Goal: Task Accomplishment & Management: Manage account settings

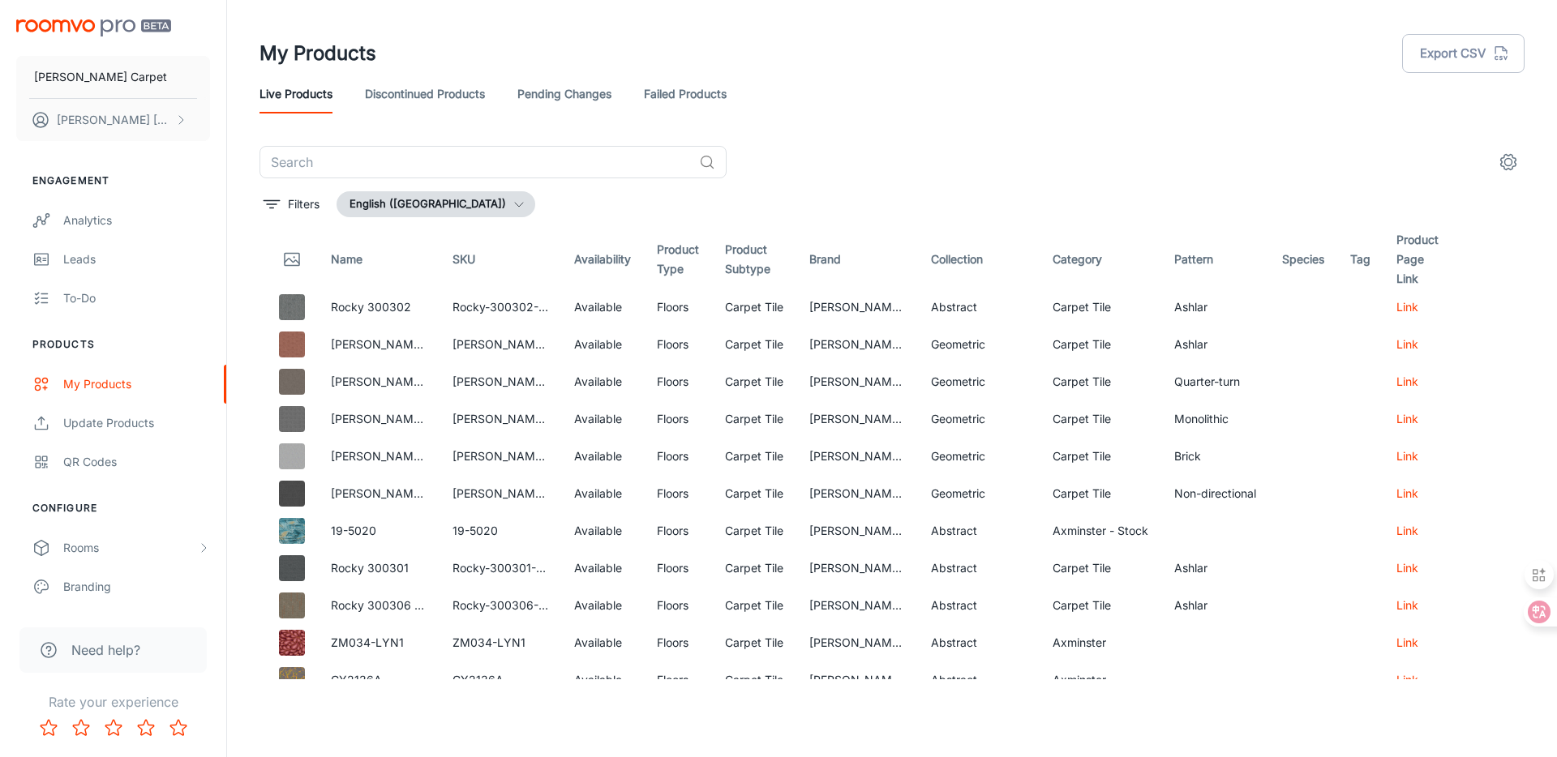
click at [414, 100] on link "Discontinued Products" at bounding box center [425, 94] width 120 height 39
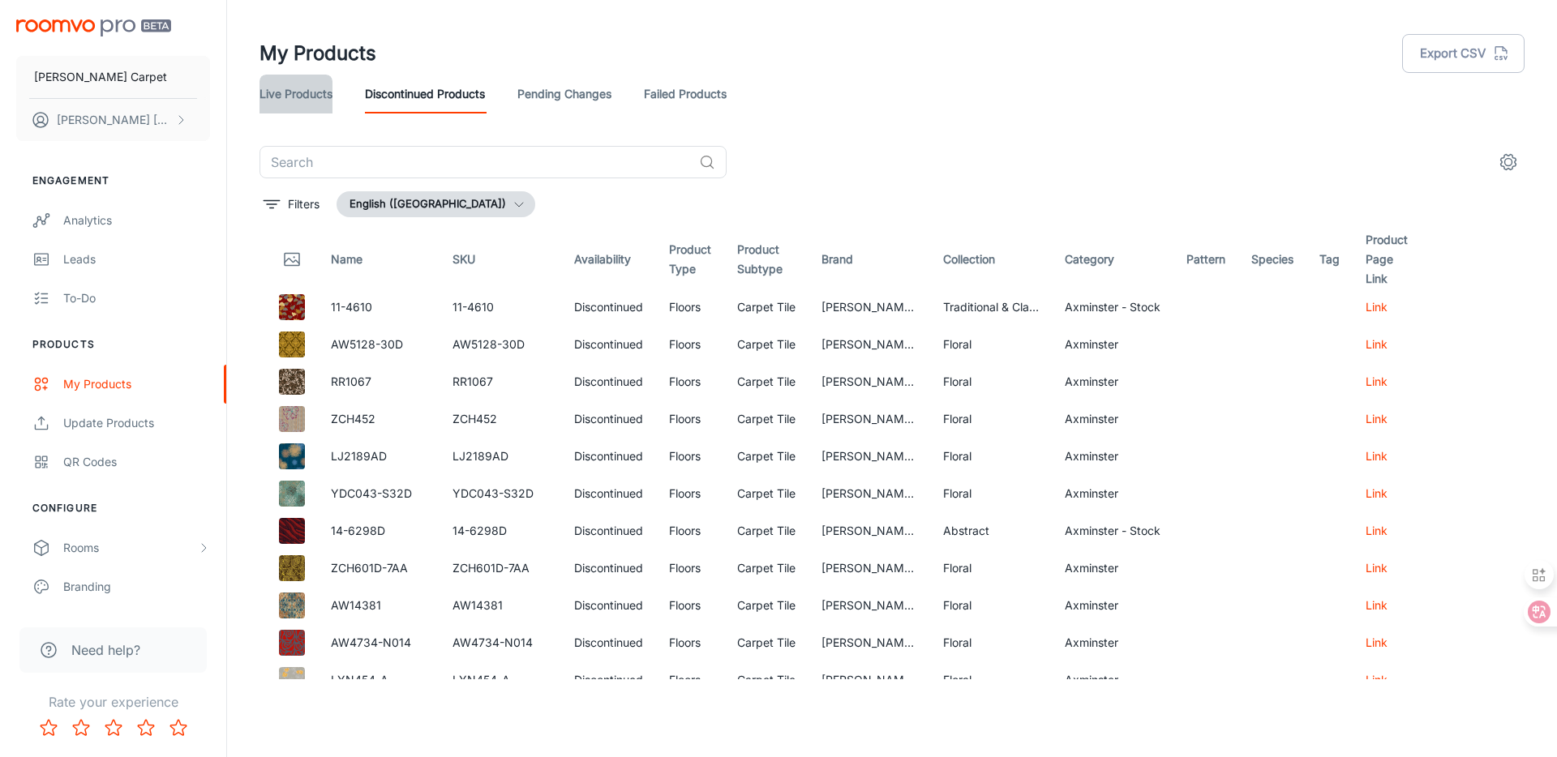
click at [311, 88] on link "Live Products" at bounding box center [295, 94] width 73 height 39
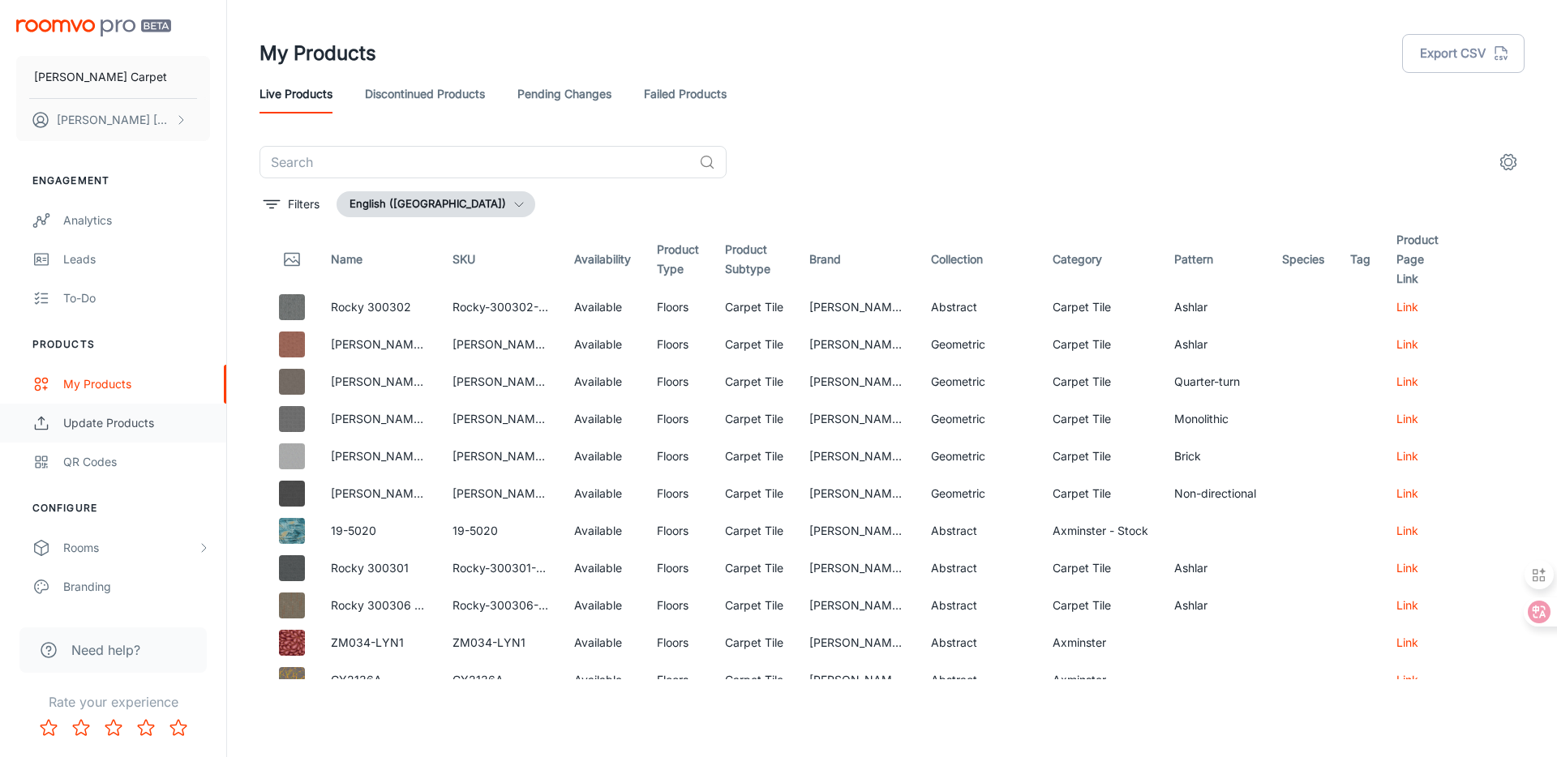
click at [119, 415] on div "Update Products" at bounding box center [136, 423] width 147 height 18
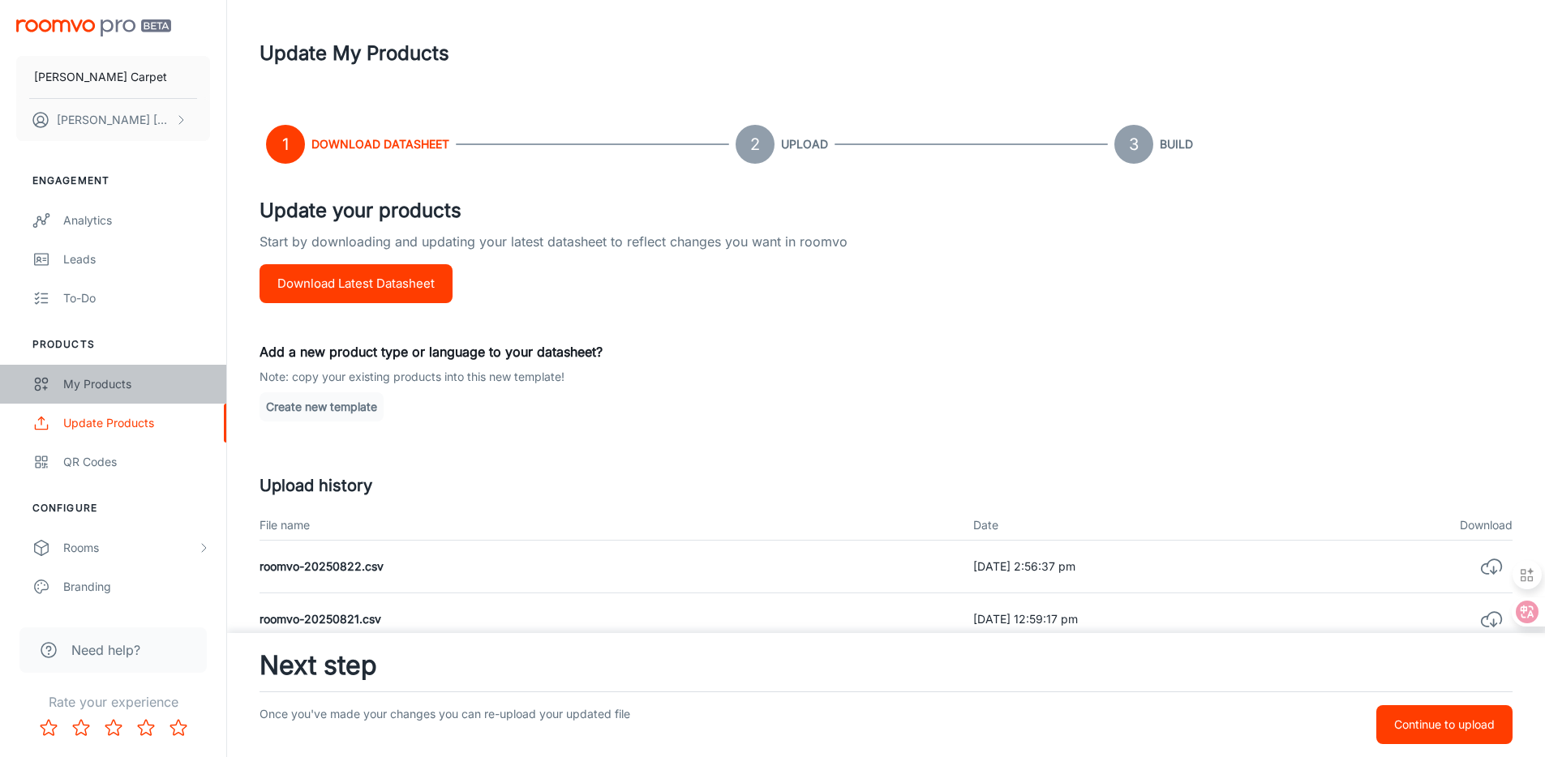
click at [127, 383] on div "My Products" at bounding box center [136, 384] width 147 height 18
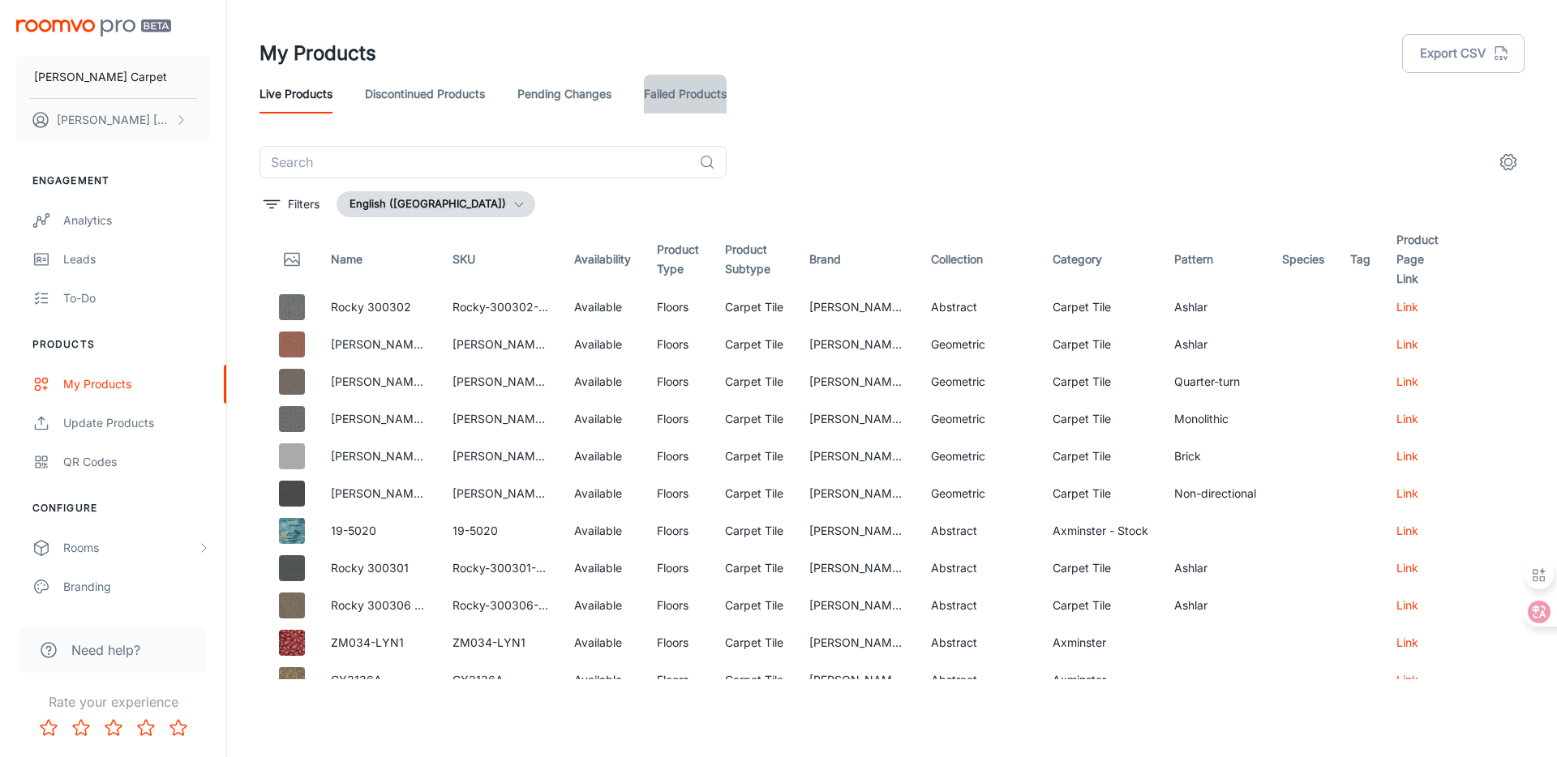
click at [715, 99] on link "Failed Products" at bounding box center [685, 94] width 83 height 39
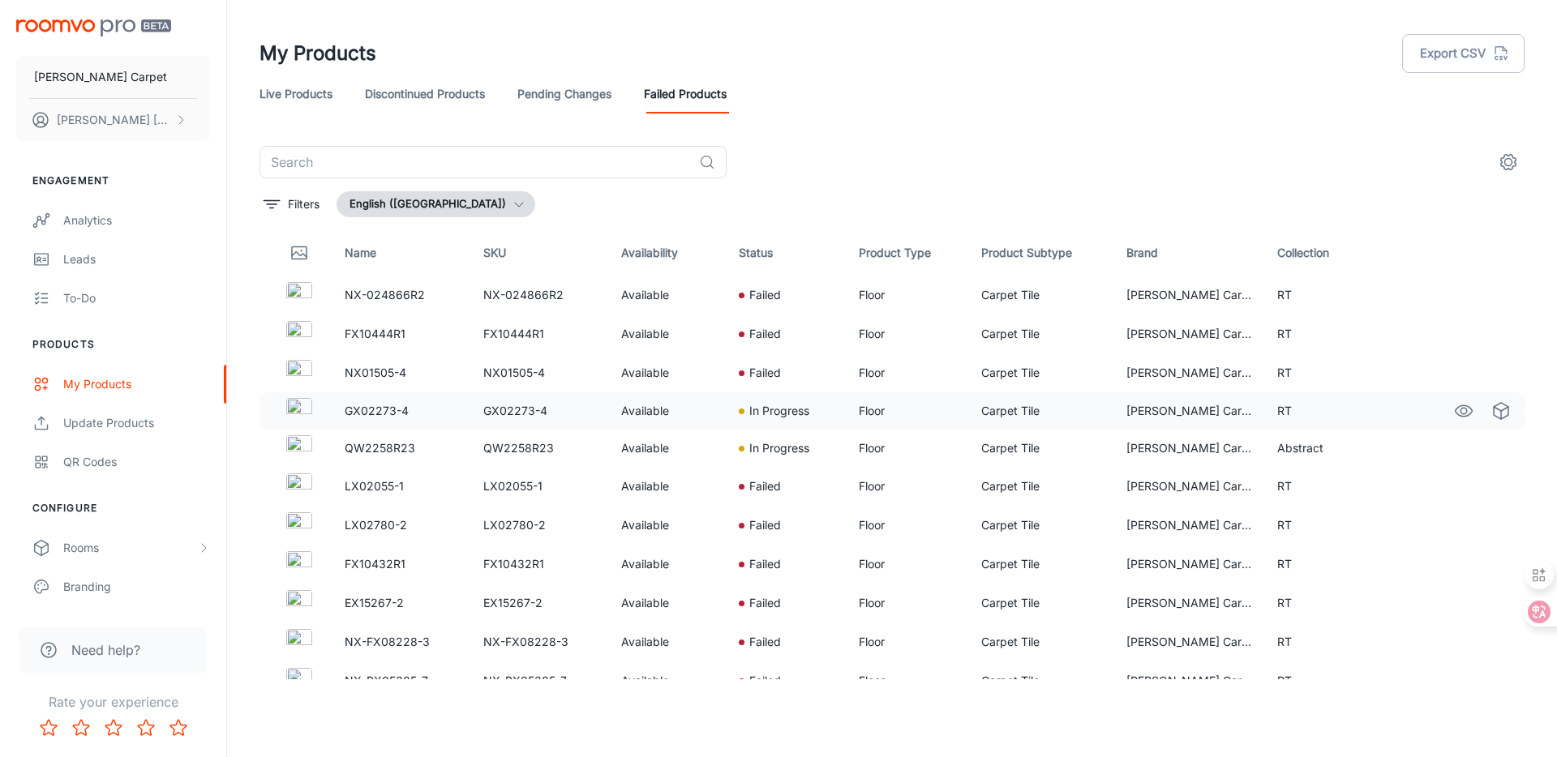
click at [1304, 414] on td "RT" at bounding box center [1327, 410] width 127 height 37
click at [300, 410] on img at bounding box center [299, 411] width 26 height 26
click at [301, 452] on img at bounding box center [299, 448] width 26 height 26
click at [1454, 410] on icon "See in Visualizer" at bounding box center [1463, 410] width 19 height 19
click at [1482, 482] on button "Details" at bounding box center [1482, 486] width 65 height 29
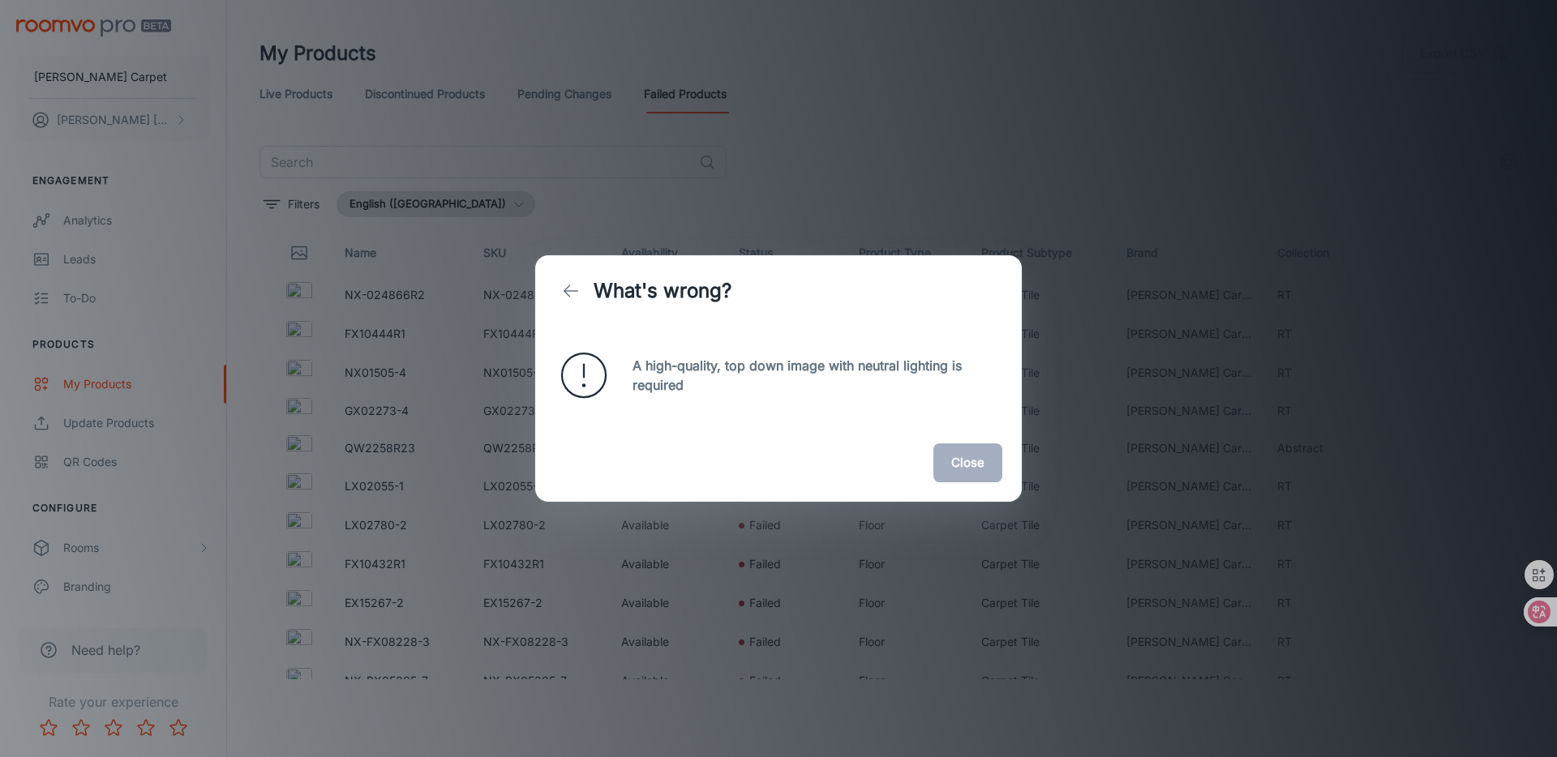
click at [963, 468] on button "Close" at bounding box center [967, 463] width 69 height 39
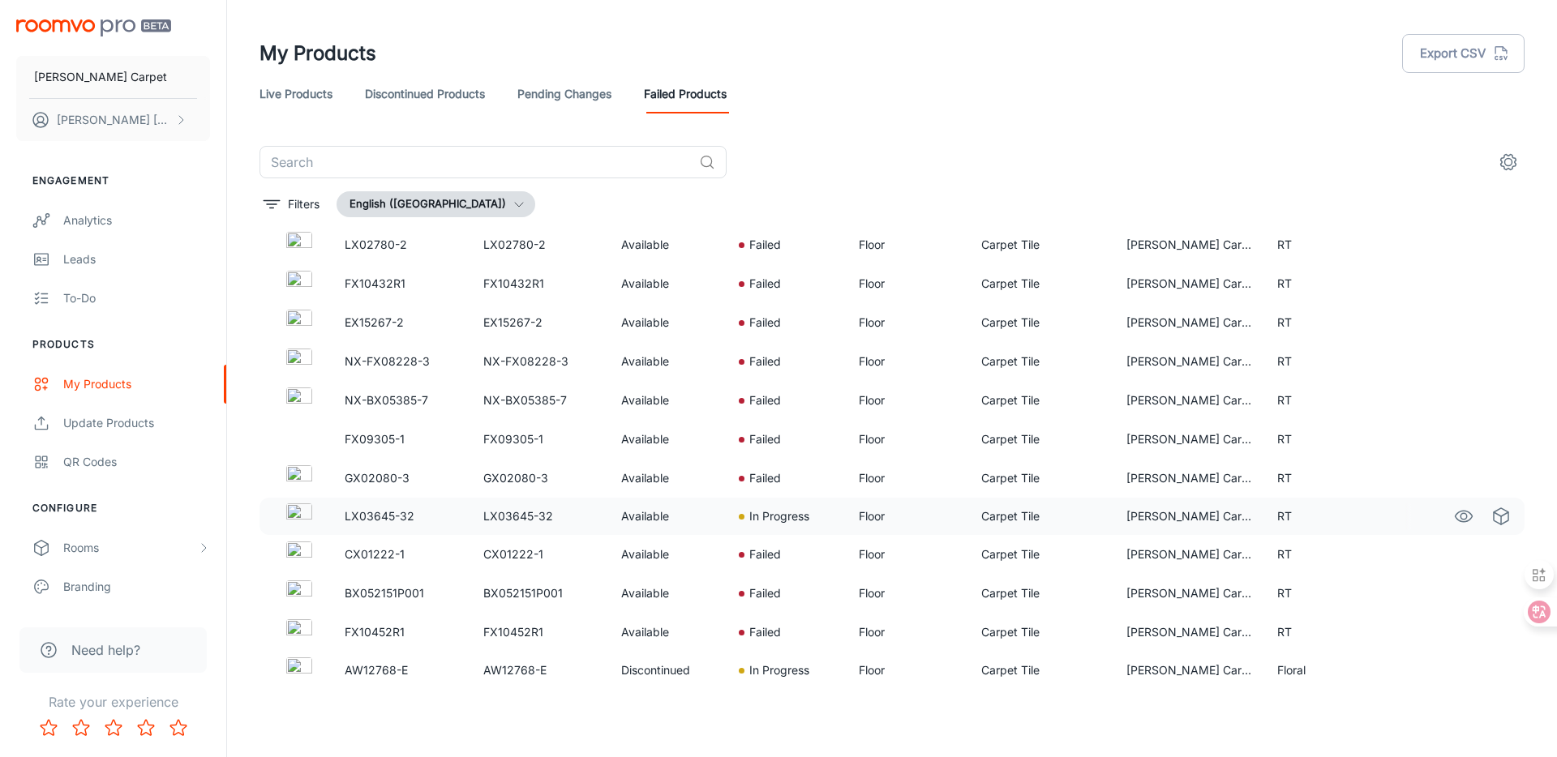
scroll to position [322, 0]
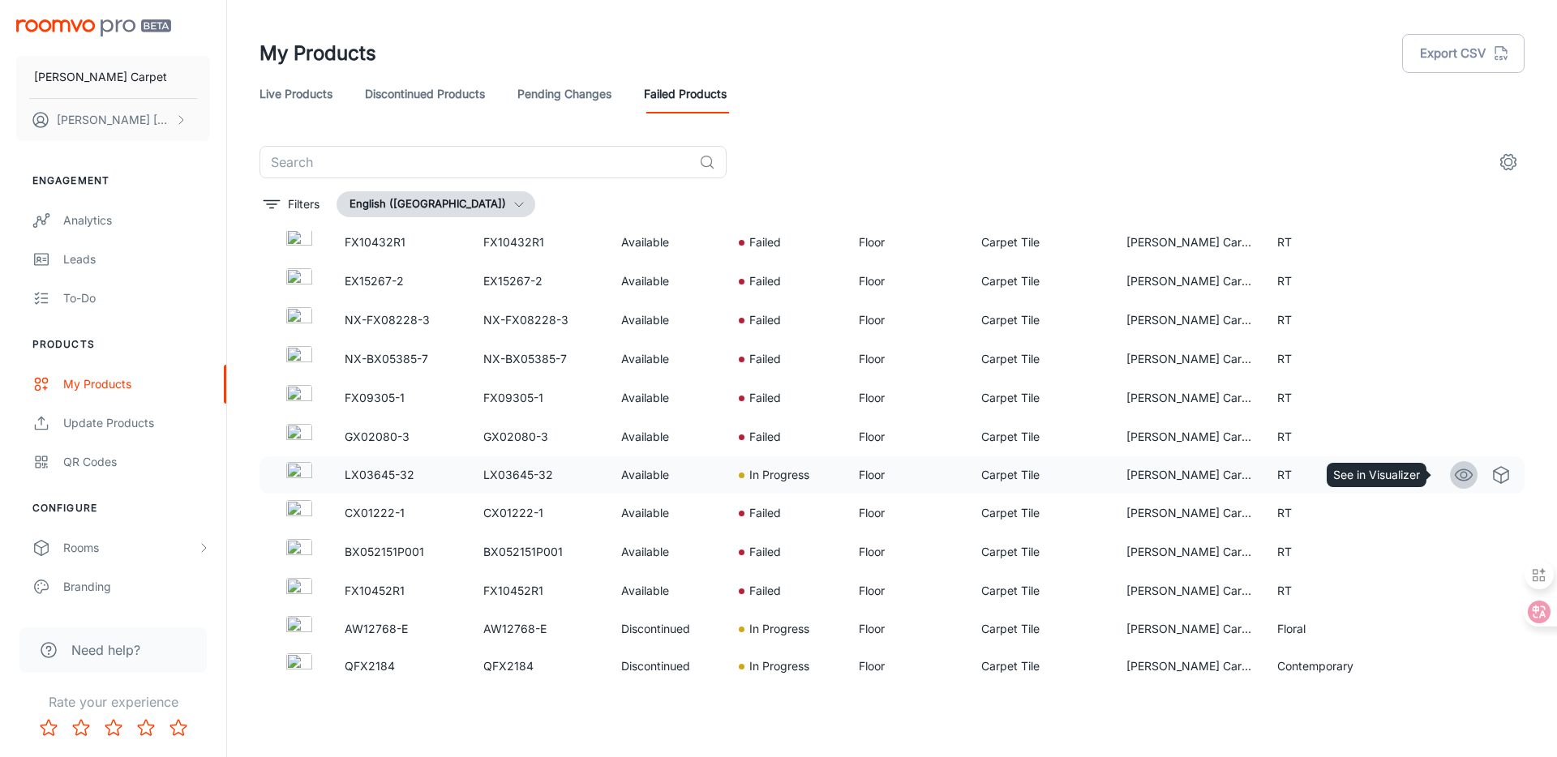
click at [1454, 474] on icon "See in Visualizer" at bounding box center [1463, 474] width 19 height 19
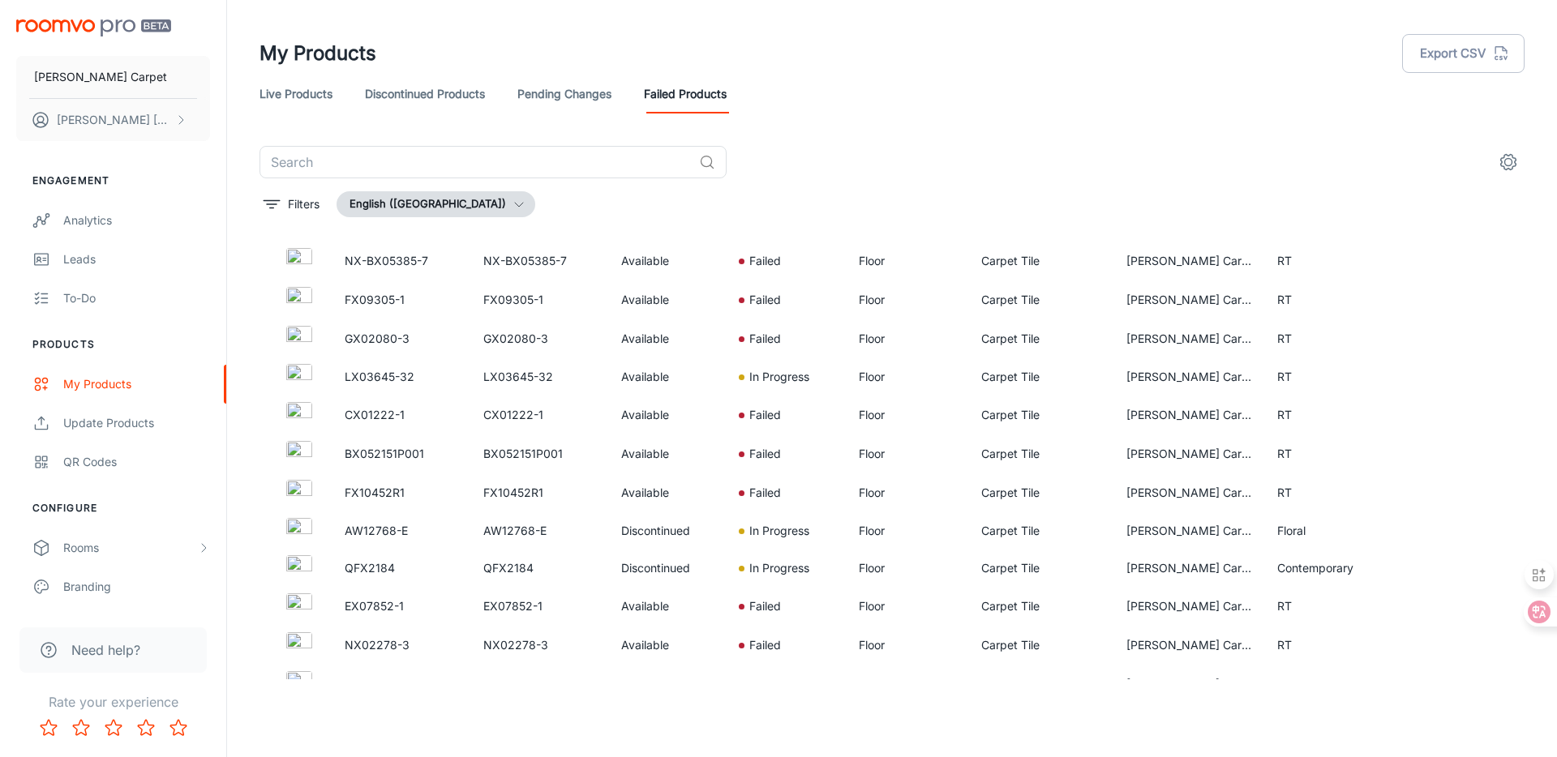
scroll to position [0, 0]
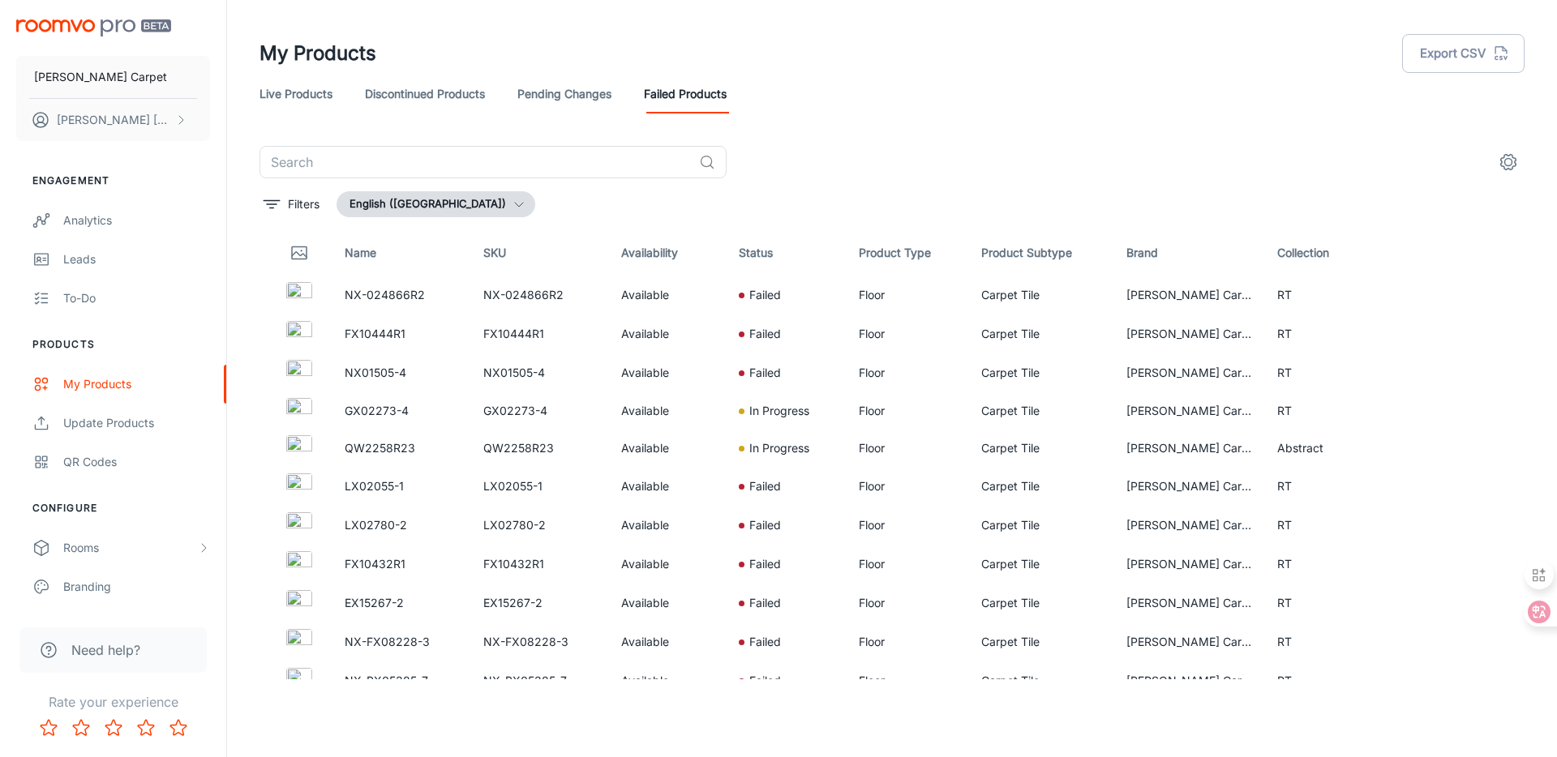
click at [552, 99] on link "Pending Changes" at bounding box center [564, 94] width 94 height 39
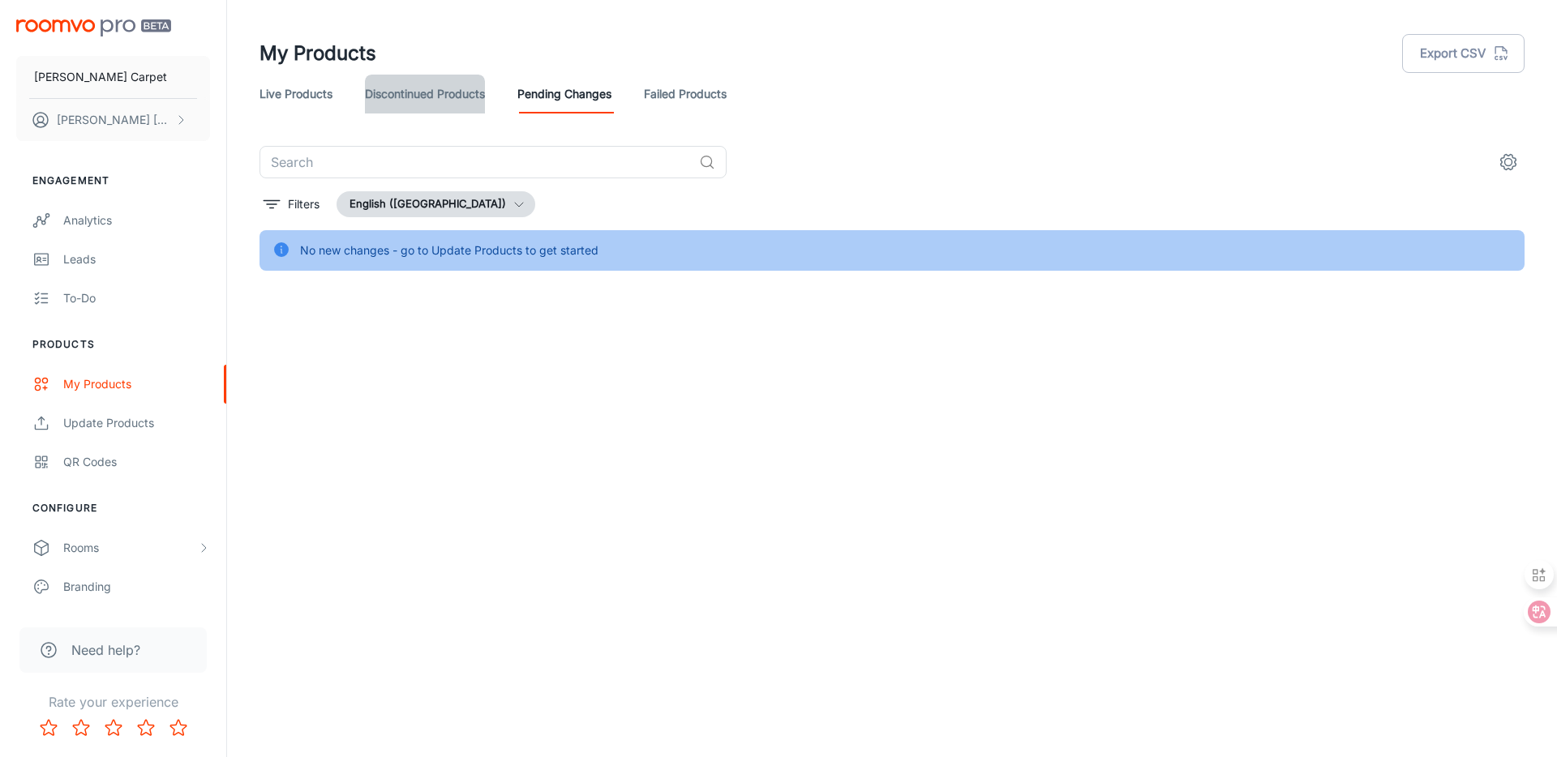
click at [447, 97] on link "Discontinued Products" at bounding box center [425, 94] width 120 height 39
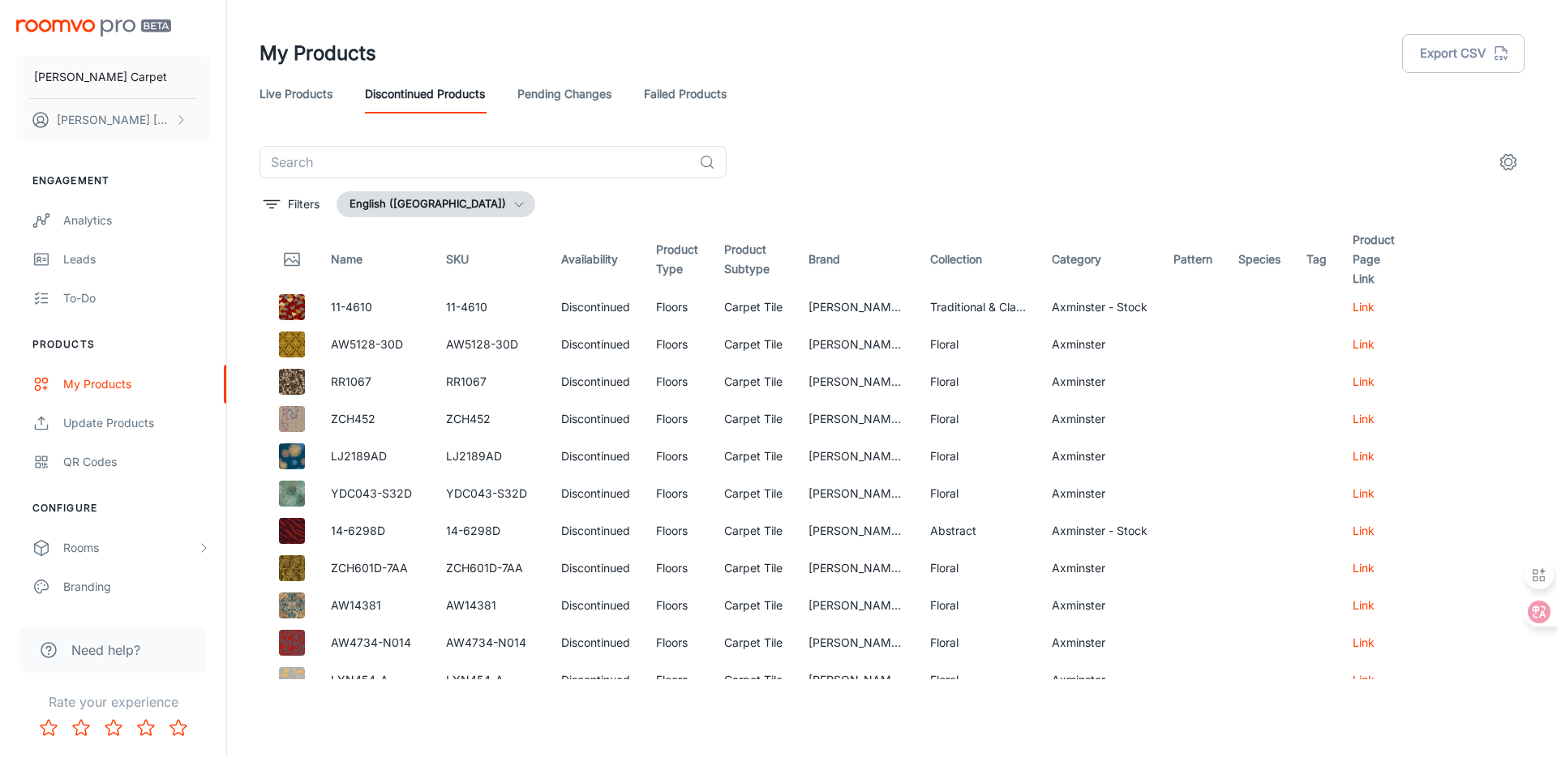
click at [277, 104] on link "Live Products" at bounding box center [295, 94] width 73 height 39
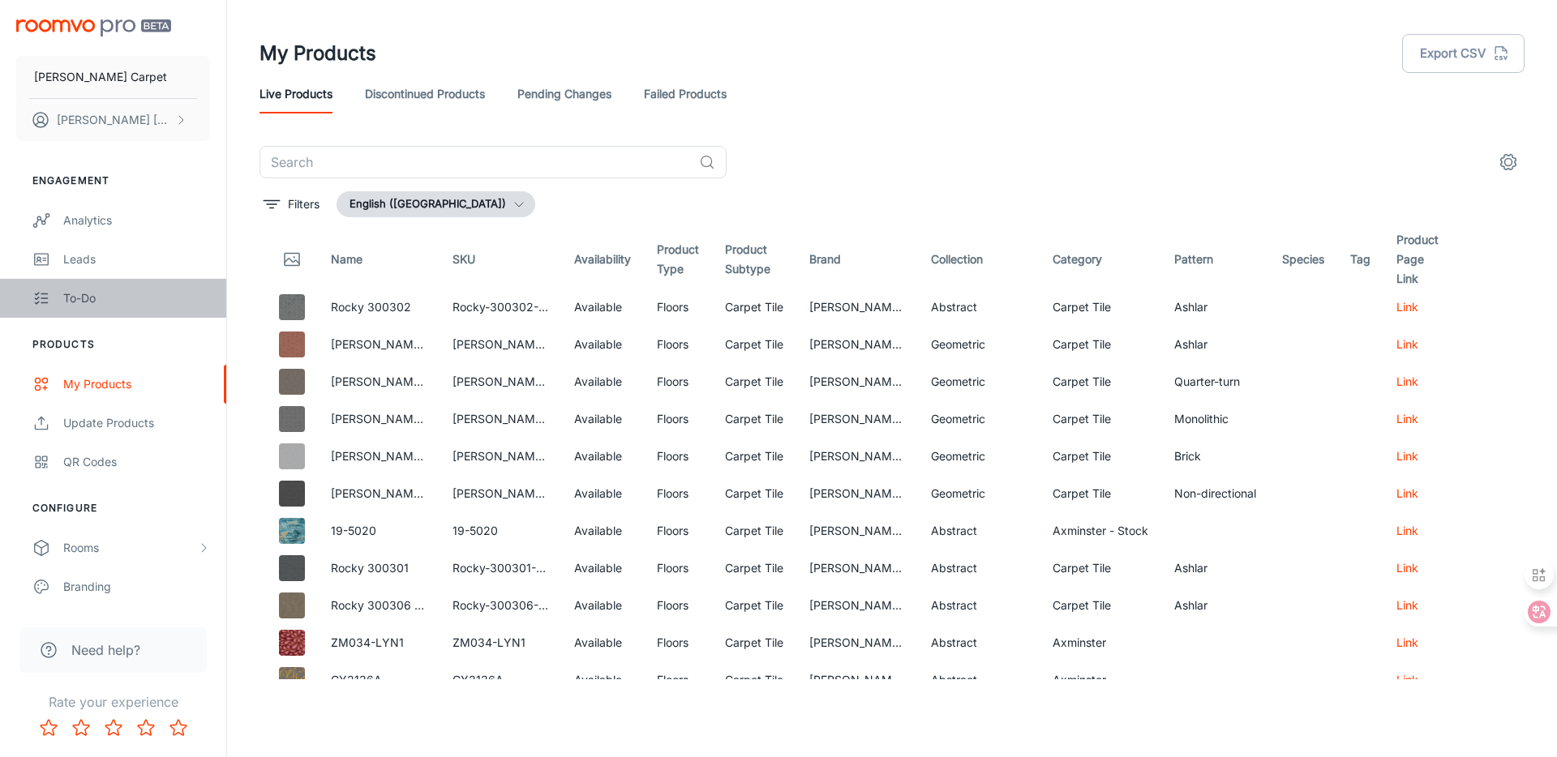
click at [129, 298] on div "To-do" at bounding box center [136, 298] width 147 height 18
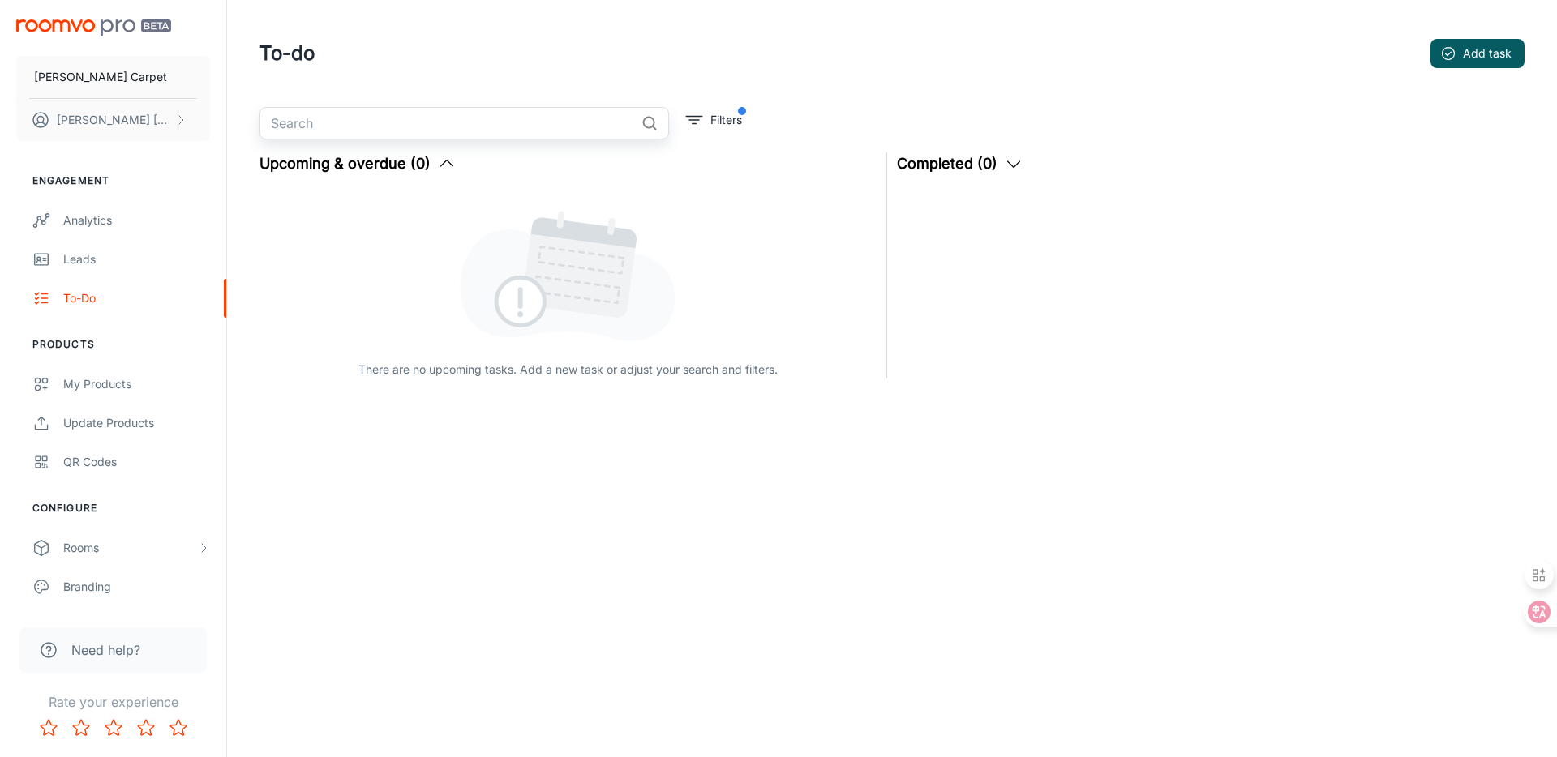
click at [462, 135] on input "text" at bounding box center [446, 123] width 375 height 32
click at [79, 382] on div "My Products" at bounding box center [136, 384] width 147 height 18
